Goal: Task Accomplishment & Management: Use online tool/utility

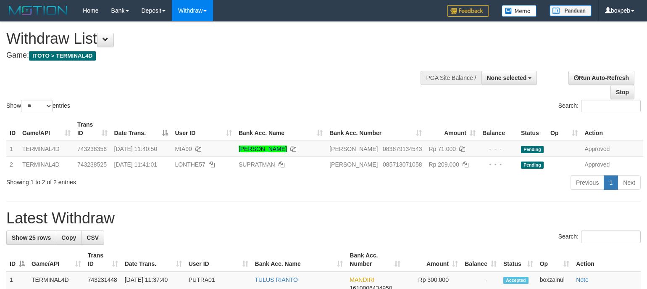
select select
select select "**"
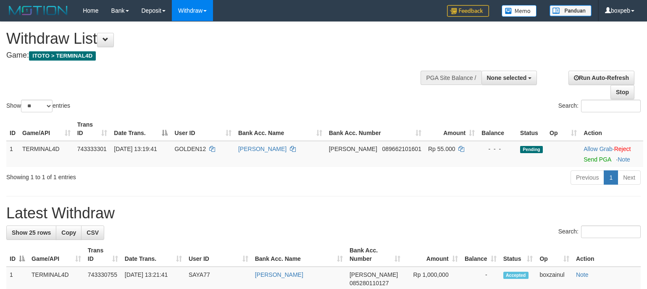
select select
select select "**"
click at [583, 158] on link "Send PGA" at bounding box center [596, 159] width 27 height 7
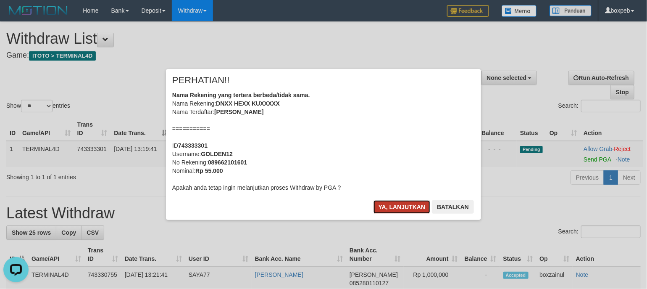
click at [383, 210] on button "Ya, lanjutkan" at bounding box center [401, 206] width 57 height 13
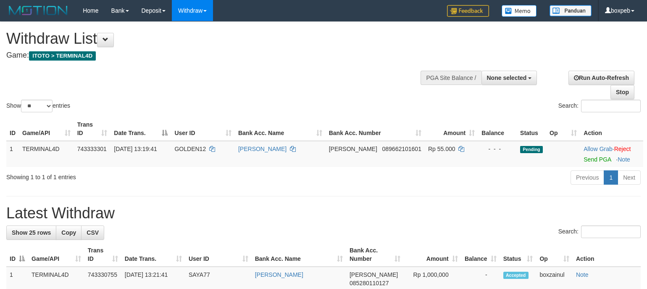
select select
select select "**"
click at [592, 159] on link "Send PGA" at bounding box center [596, 159] width 27 height 7
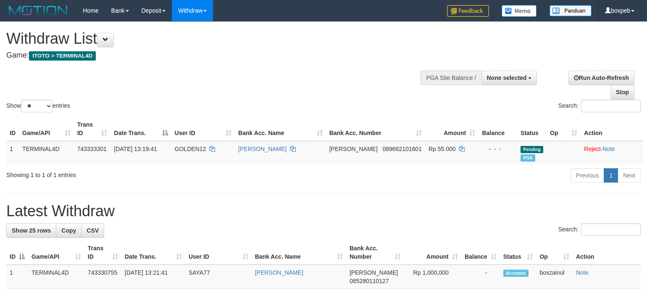
select select
select select "**"
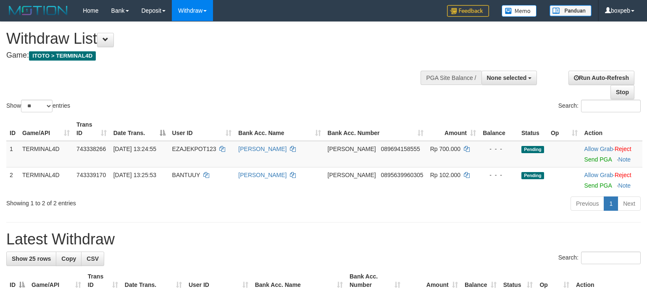
select select
select select "**"
click at [593, 162] on link "Send PGA" at bounding box center [597, 159] width 27 height 7
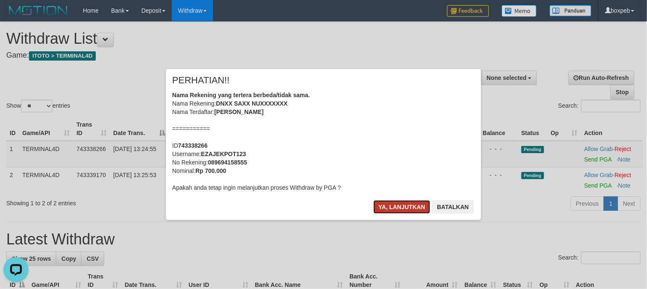
click at [416, 207] on button "Ya, lanjutkan" at bounding box center [401, 206] width 57 height 13
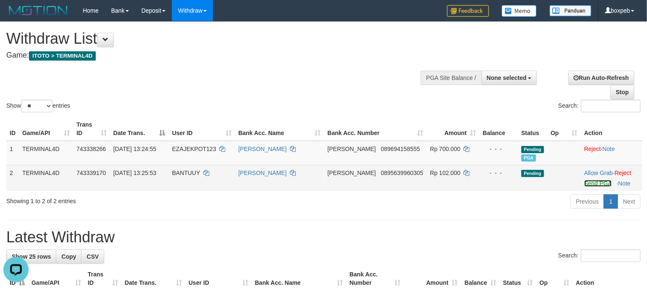
click at [584, 184] on link "Send PGA" at bounding box center [597, 183] width 27 height 7
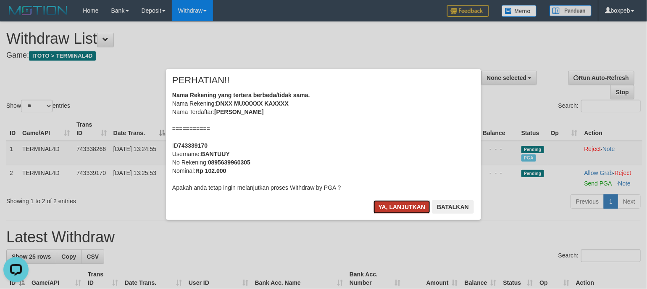
click at [410, 210] on button "Ya, lanjutkan" at bounding box center [401, 206] width 57 height 13
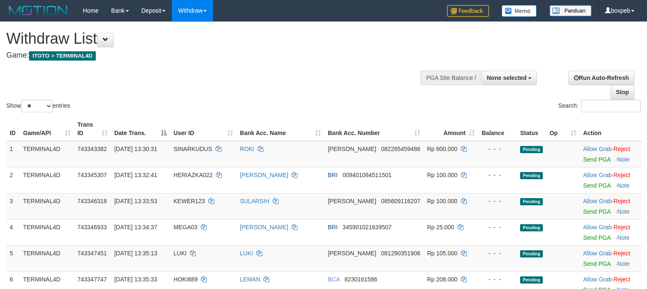
select select
select select "**"
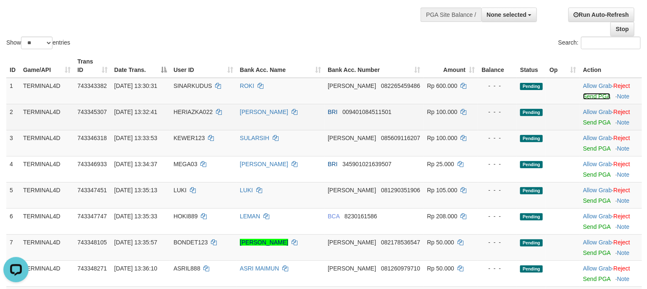
drag, startPoint x: 591, startPoint y: 96, endPoint x: 569, endPoint y: 122, distance: 34.3
click at [591, 96] on link "Send PGA" at bounding box center [596, 96] width 27 height 7
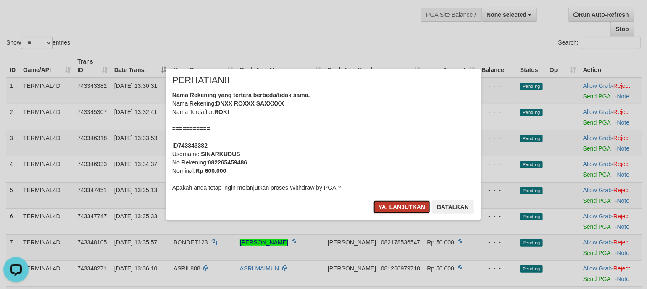
click at [416, 203] on button "Ya, lanjutkan" at bounding box center [401, 206] width 57 height 13
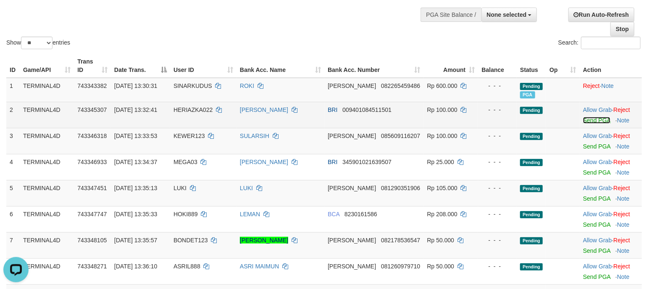
click at [595, 120] on link "Send PGA" at bounding box center [596, 120] width 27 height 7
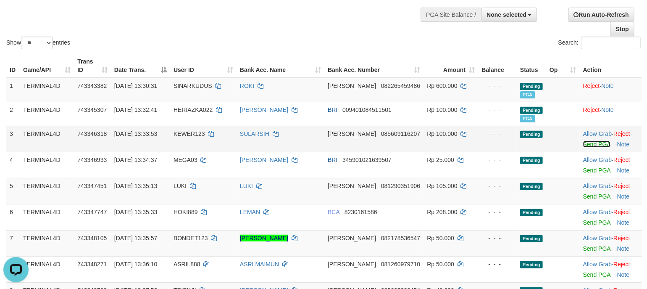
click at [592, 147] on link "Send PGA" at bounding box center [596, 144] width 27 height 7
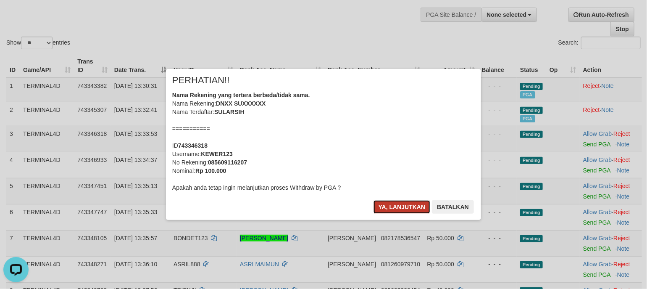
click at [411, 211] on button "Ya, lanjutkan" at bounding box center [401, 206] width 57 height 13
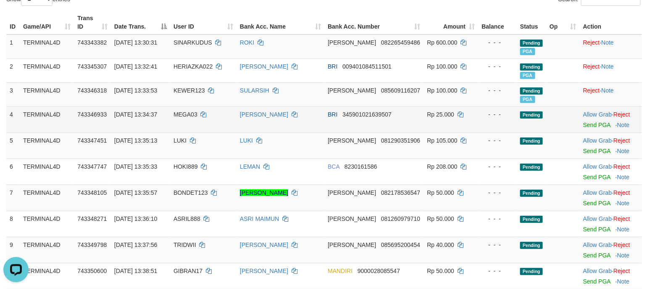
scroll to position [126, 0]
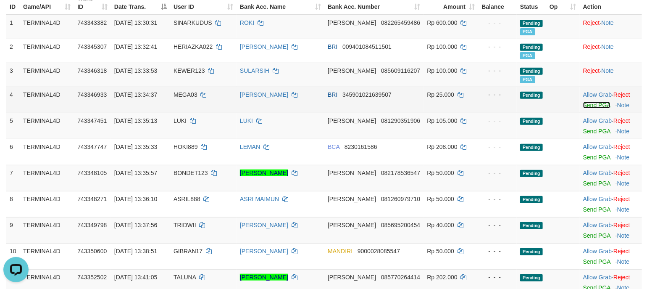
click at [586, 107] on link "Send PGA" at bounding box center [596, 105] width 27 height 7
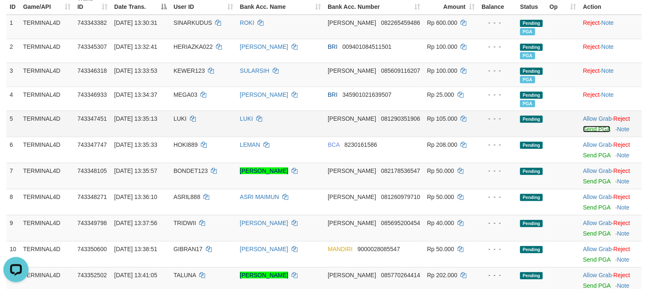
click at [586, 126] on link "Send PGA" at bounding box center [596, 129] width 27 height 7
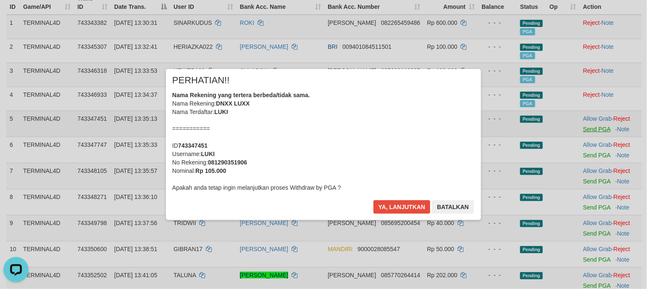
scroll to position [189, 0]
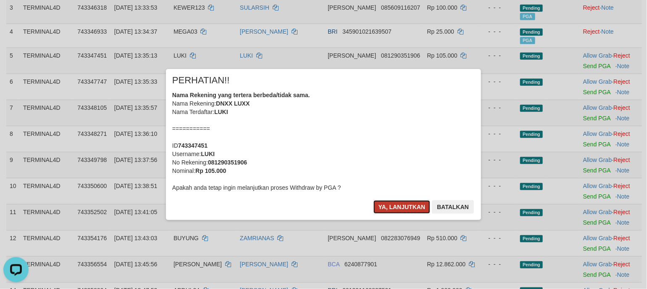
click at [394, 203] on button "Ya, lanjutkan" at bounding box center [401, 206] width 57 height 13
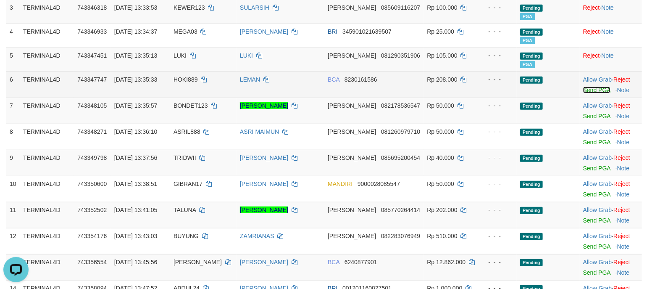
click at [596, 93] on link "Send PGA" at bounding box center [596, 90] width 27 height 7
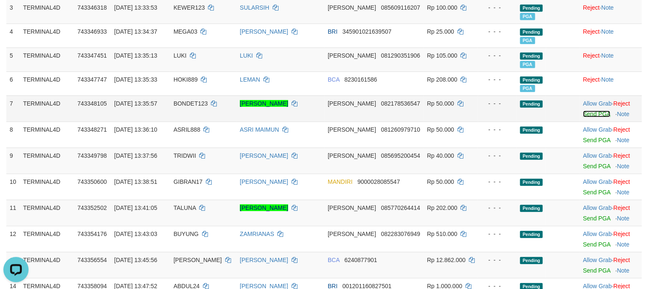
click at [590, 113] on link "Send PGA" at bounding box center [596, 113] width 27 height 7
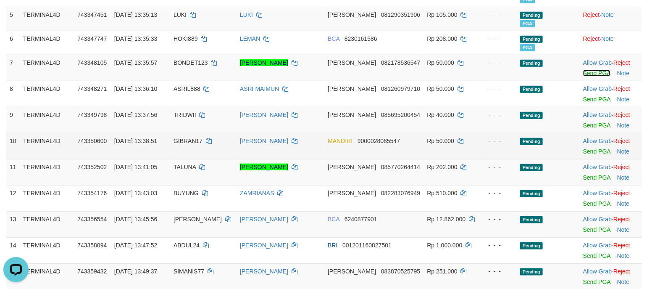
scroll to position [252, 0]
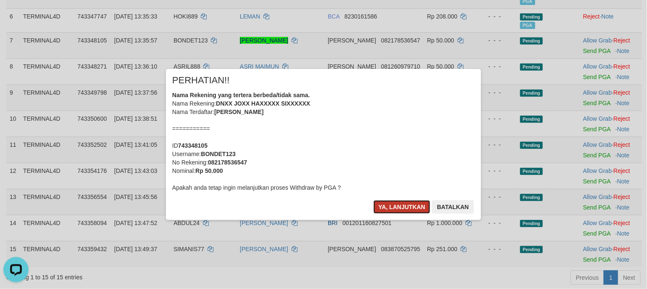
click at [395, 206] on button "Ya, lanjutkan" at bounding box center [401, 206] width 57 height 13
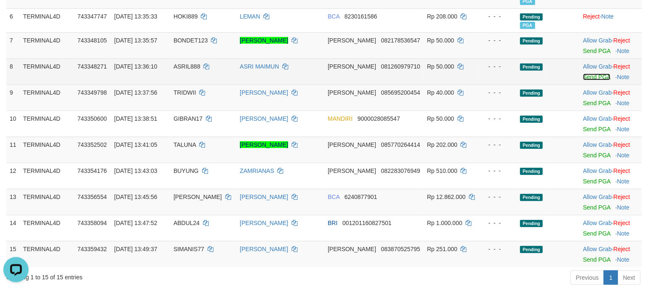
click at [590, 78] on link "Send PGA" at bounding box center [596, 76] width 27 height 7
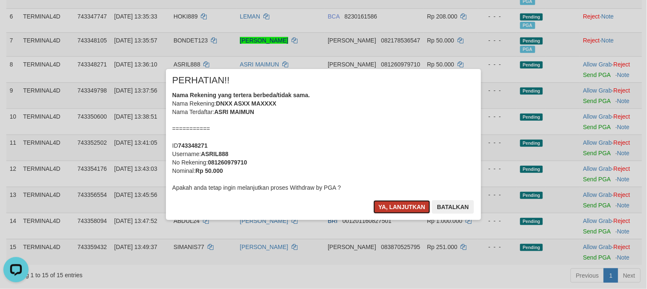
click at [391, 204] on button "Ya, lanjutkan" at bounding box center [401, 206] width 57 height 13
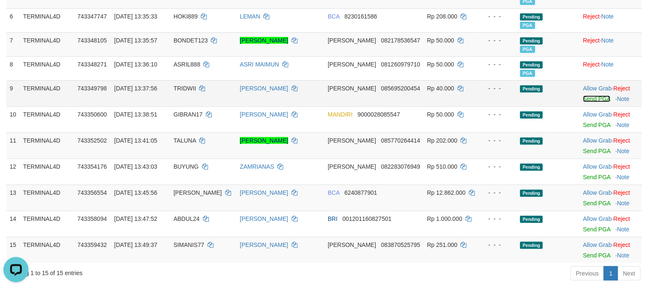
click at [591, 97] on link "Send PGA" at bounding box center [596, 98] width 27 height 7
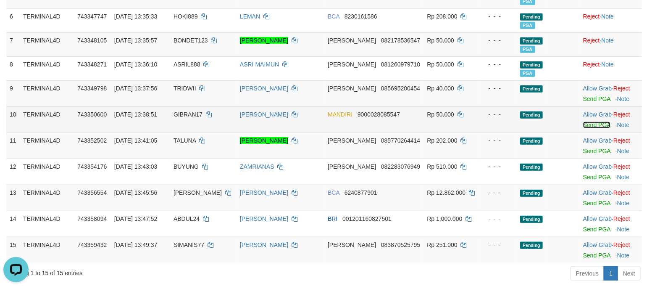
click at [590, 128] on link "Send PGA" at bounding box center [596, 124] width 27 height 7
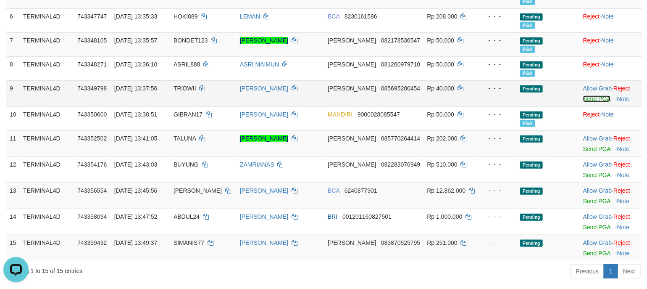
click at [590, 98] on link "Send PGA" at bounding box center [596, 98] width 27 height 7
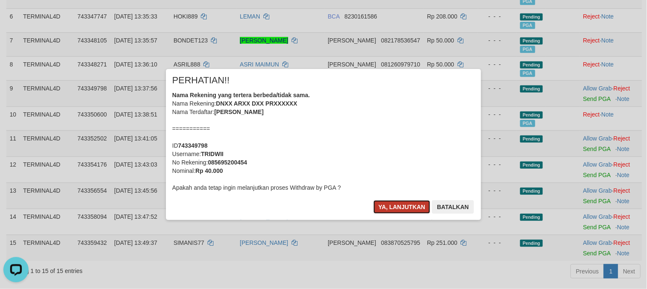
click at [389, 205] on button "Ya, lanjutkan" at bounding box center [401, 206] width 57 height 13
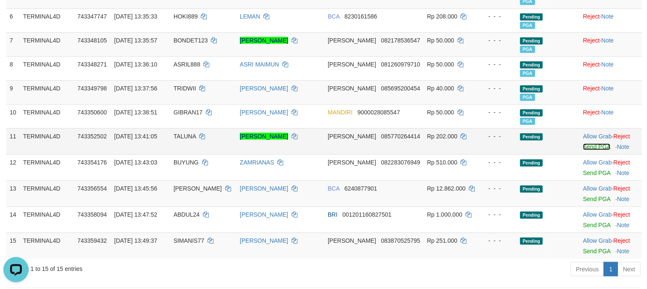
click at [589, 148] on link "Send PGA" at bounding box center [596, 146] width 27 height 7
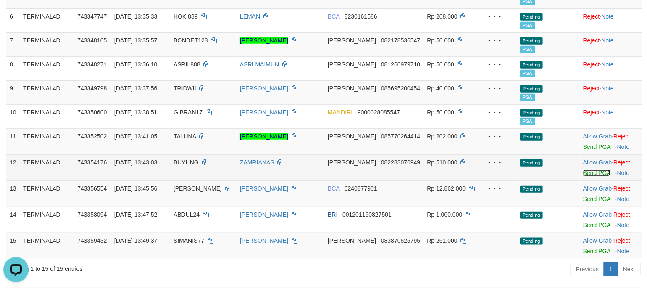
click at [583, 173] on link "Send PGA" at bounding box center [596, 172] width 27 height 7
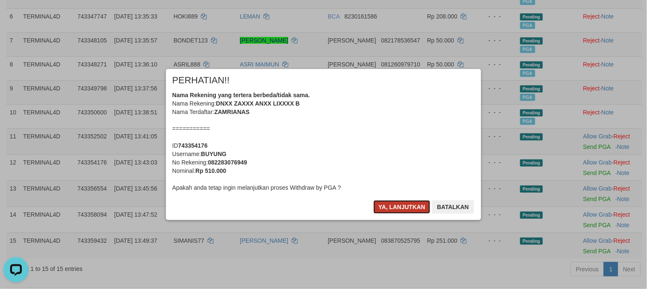
click at [428, 205] on button "Ya, lanjutkan" at bounding box center [401, 206] width 57 height 13
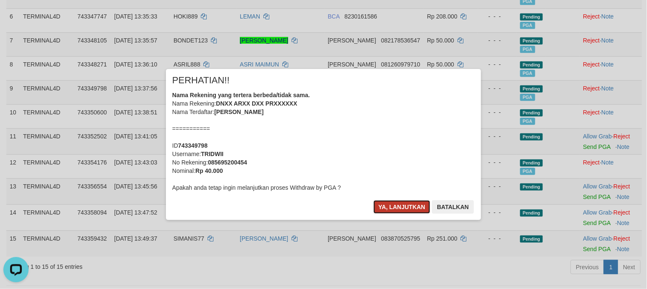
click at [408, 205] on button "Ya, lanjutkan" at bounding box center [401, 206] width 57 height 13
click at [394, 203] on button "Ya, lanjutkan" at bounding box center [401, 206] width 57 height 13
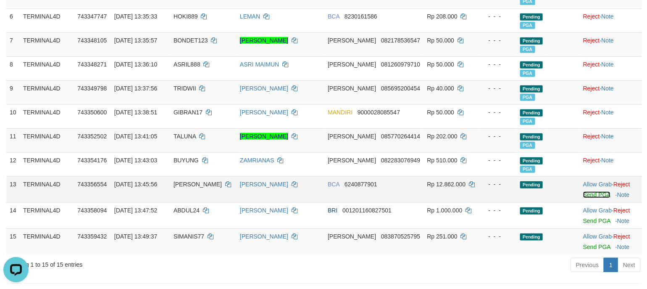
click at [588, 198] on link "Send PGA" at bounding box center [596, 194] width 27 height 7
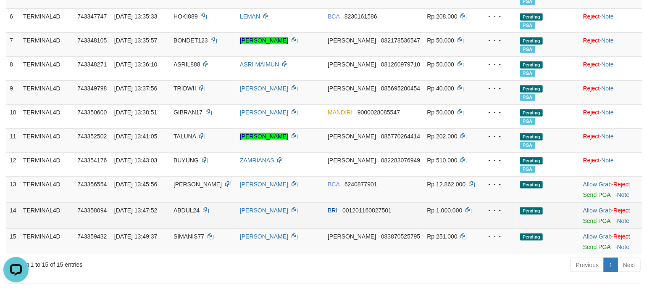
drag, startPoint x: 587, startPoint y: 224, endPoint x: 575, endPoint y: 225, distance: 12.2
click at [588, 223] on td "Allow Grab · Reject Send PGA · Note" at bounding box center [611, 215] width 62 height 26
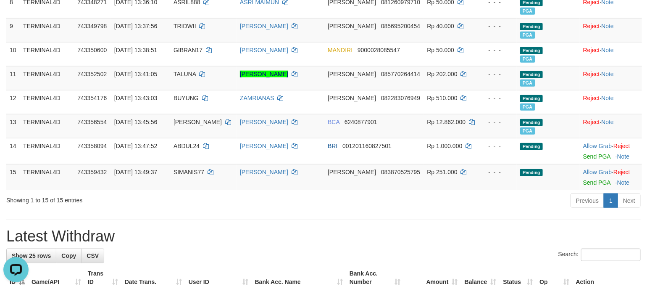
scroll to position [315, 0]
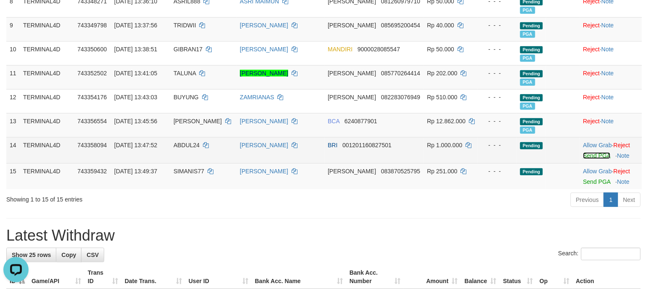
click at [583, 157] on link "Send PGA" at bounding box center [596, 155] width 27 height 7
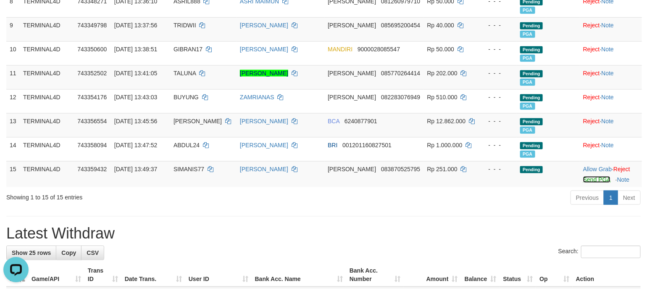
drag, startPoint x: 583, startPoint y: 182, endPoint x: 449, endPoint y: 206, distance: 136.9
click at [583, 182] on link "Send PGA" at bounding box center [596, 179] width 27 height 7
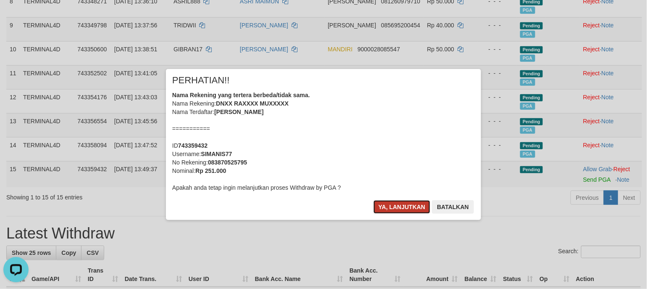
click at [385, 204] on button "Ya, lanjutkan" at bounding box center [401, 206] width 57 height 13
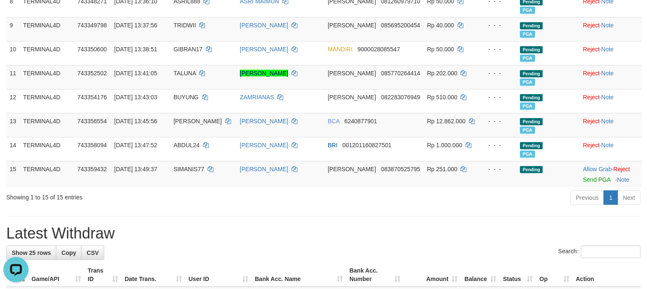
click at [298, 257] on div "Search:" at bounding box center [323, 252] width 634 height 15
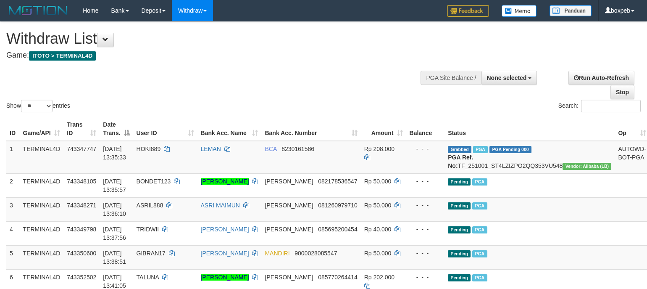
select select
select select "**"
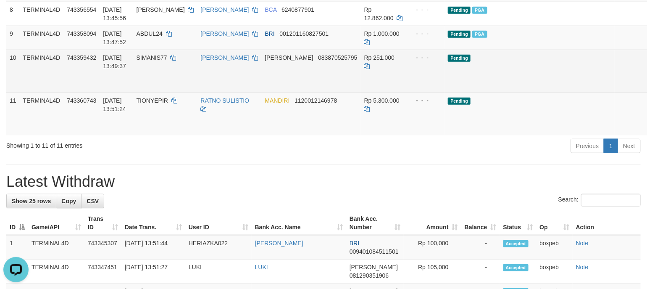
drag, startPoint x: 593, startPoint y: 87, endPoint x: 567, endPoint y: 97, distance: 28.2
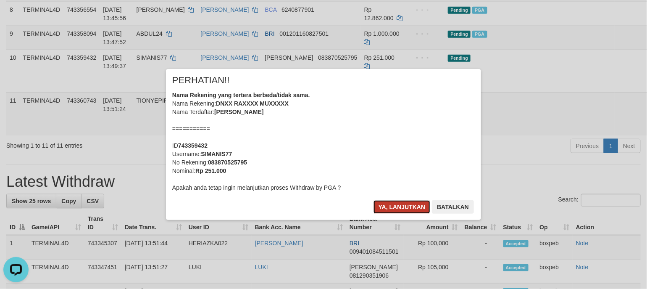
click at [383, 205] on button "Ya, lanjutkan" at bounding box center [401, 206] width 57 height 13
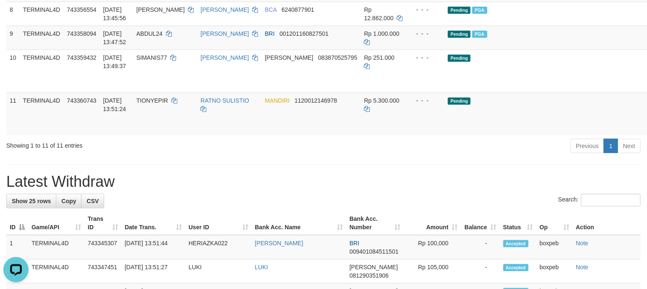
click at [383, 169] on div "**********" at bounding box center [323, 281] width 647 height 1149
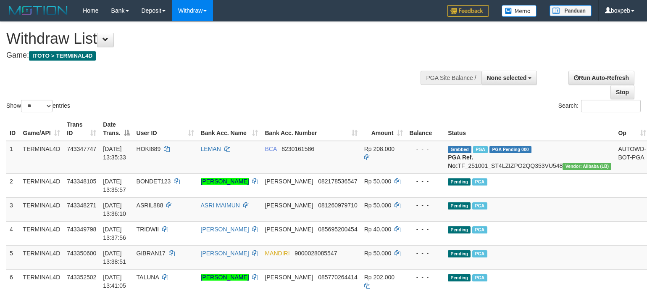
select select
select select "**"
select select
select select "**"
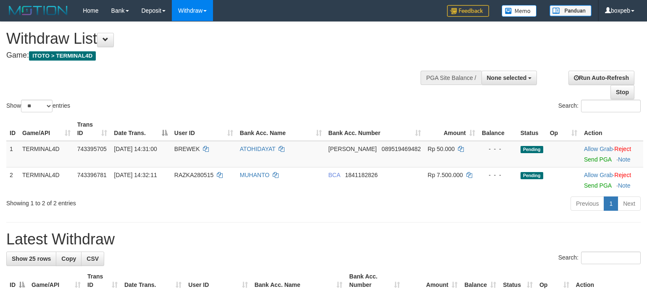
select select
select select "**"
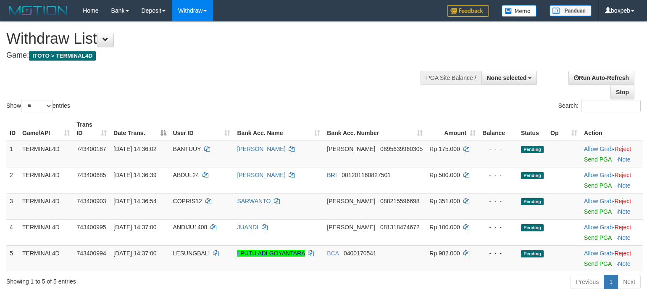
select select
select select "**"
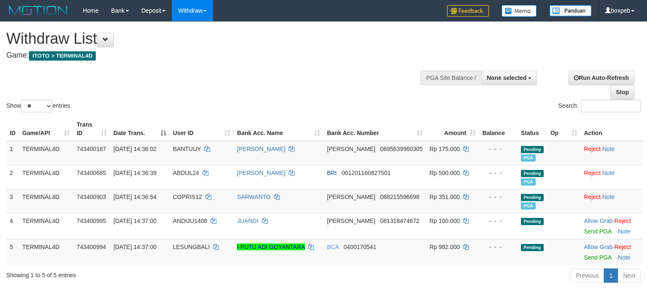
select select
select select "**"
